Goal: Check status

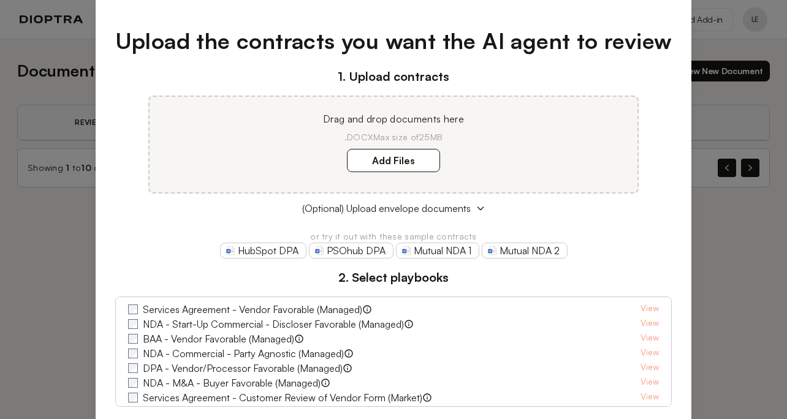
click at [717, 55] on div "Upload the contracts you want the AI agent to review 1. Upload contracts Drag a…" at bounding box center [393, 209] width 787 height 419
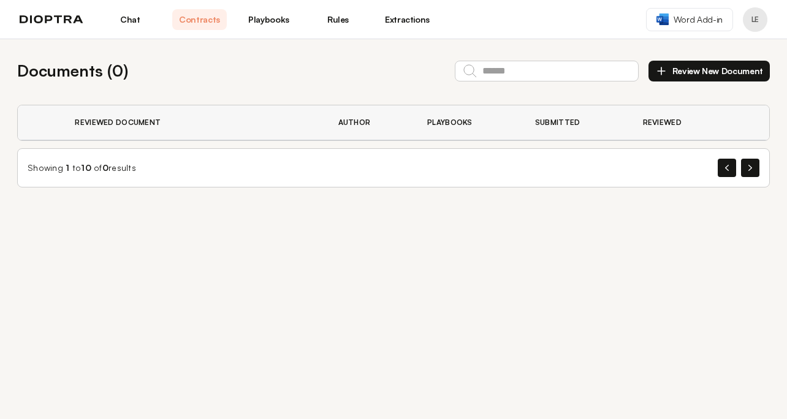
click at [401, 18] on link "Extractions" at bounding box center [407, 19] width 55 height 21
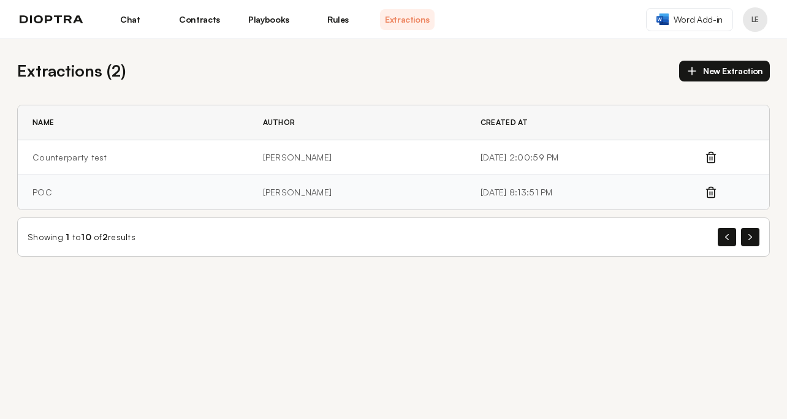
click at [53, 192] on td "POC" at bounding box center [133, 192] width 230 height 35
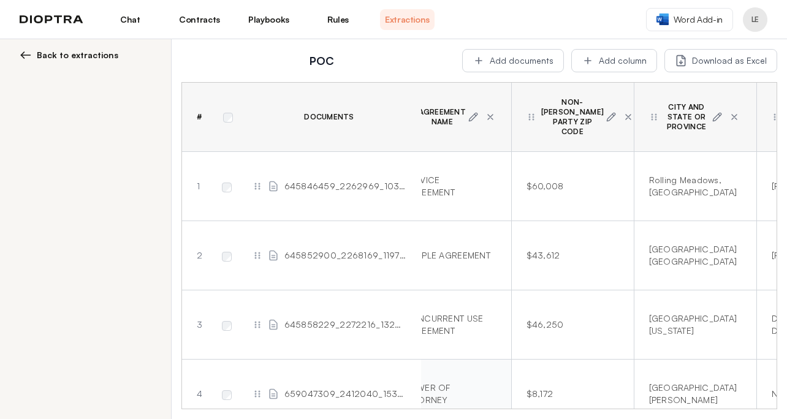
scroll to position [0, 546]
